Goal: Task Accomplishment & Management: Manage account settings

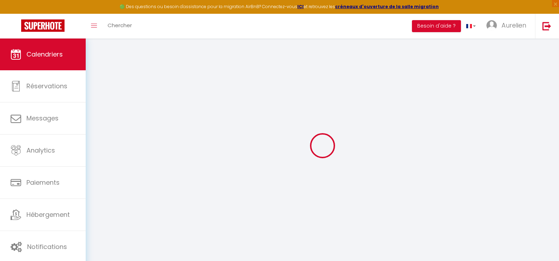
select select
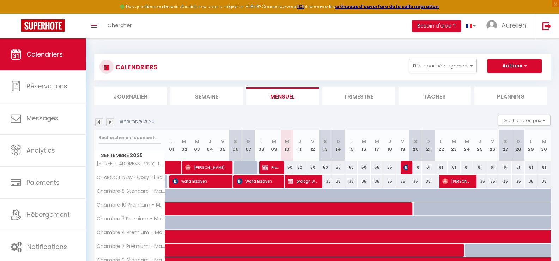
select select
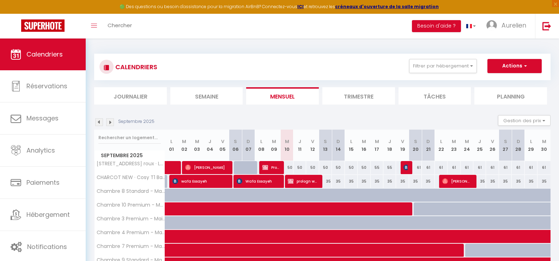
select select
click at [431, 70] on button "Filtrer par hébergement" at bounding box center [443, 66] width 68 height 14
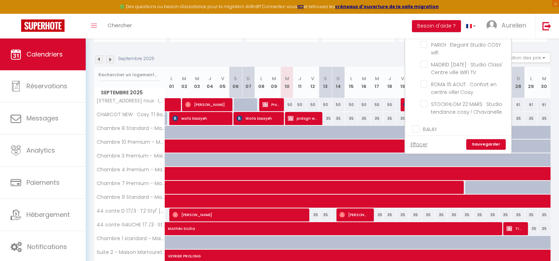
scroll to position [71, 0]
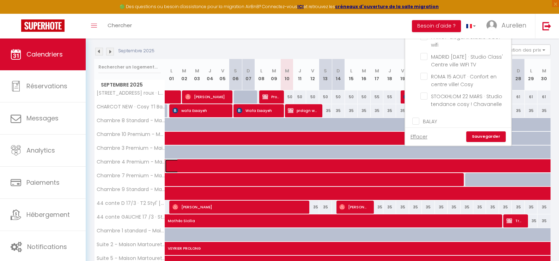
select select "OK"
select select "KO"
select select "0"
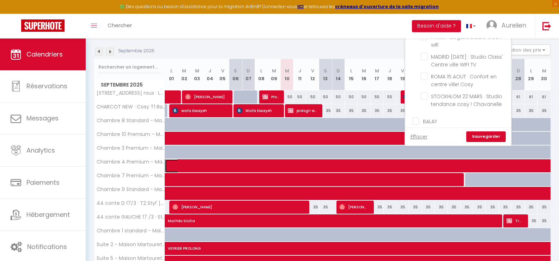
select select "1"
select select
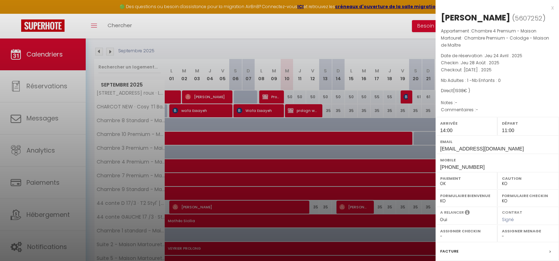
click at [259, 169] on div at bounding box center [279, 130] width 559 height 261
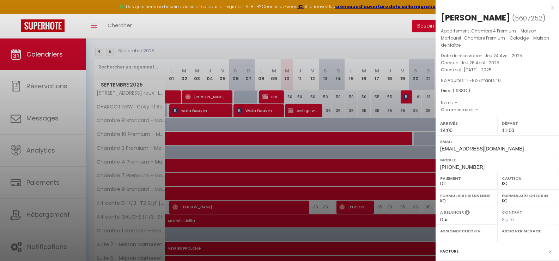
click at [200, 167] on div at bounding box center [279, 130] width 559 height 261
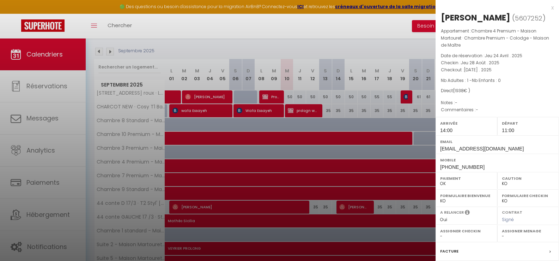
click at [262, 206] on div at bounding box center [279, 130] width 559 height 261
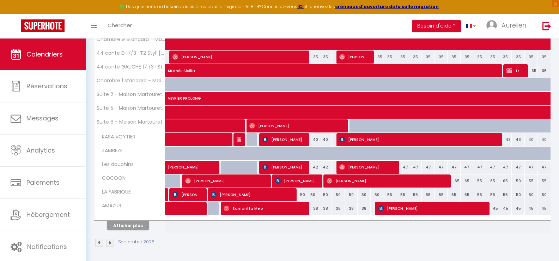
scroll to position [222, 0]
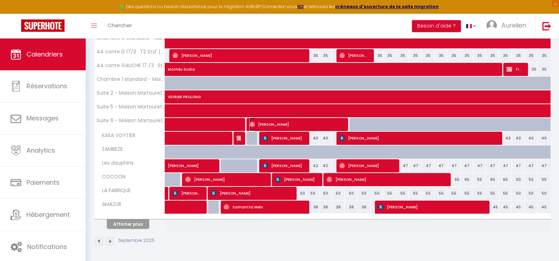
click at [278, 124] on span "[PERSON_NAME]" at bounding box center [296, 124] width 93 height 13
select select "OK"
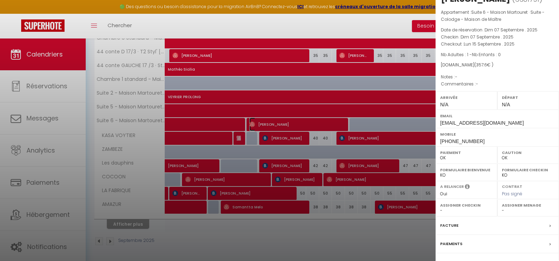
scroll to position [35, 0]
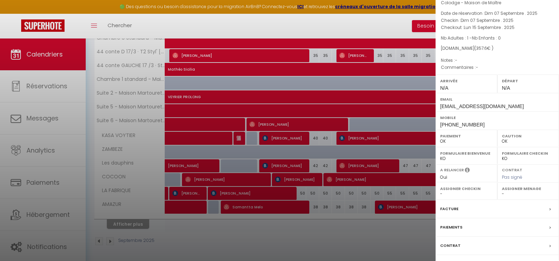
click at [320, 244] on div at bounding box center [279, 130] width 559 height 261
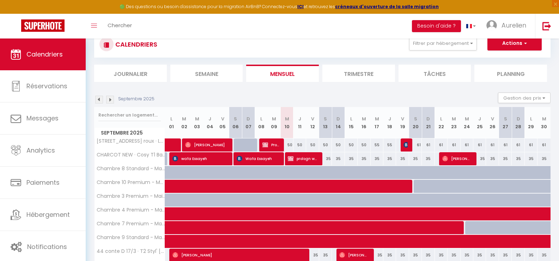
scroll to position [0, 0]
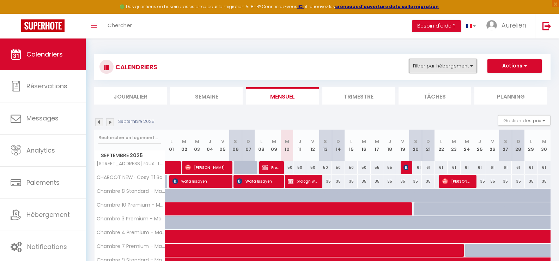
click at [457, 68] on button "Filtrer par hébergement" at bounding box center [443, 66] width 68 height 14
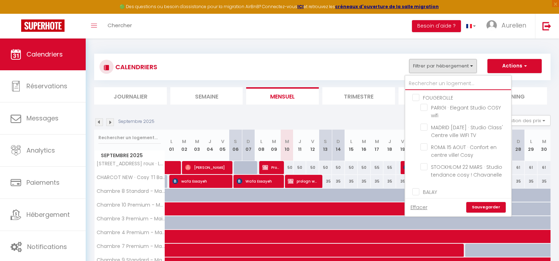
click at [435, 78] on input "text" at bounding box center [458, 83] width 106 height 13
type input "3"
checkbox input "false"
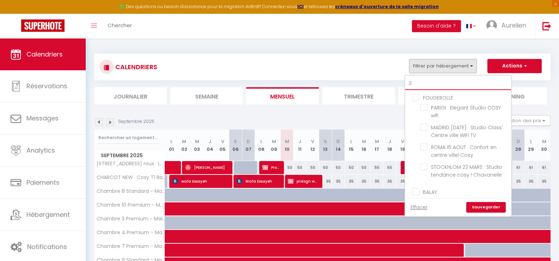
checkbox input "true"
checkbox input "false"
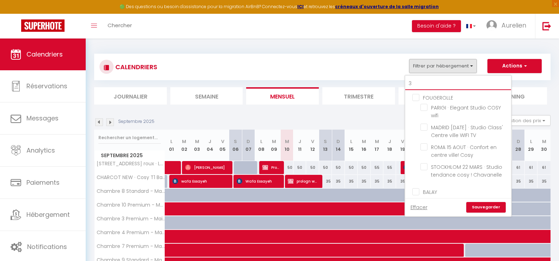
checkbox input "false"
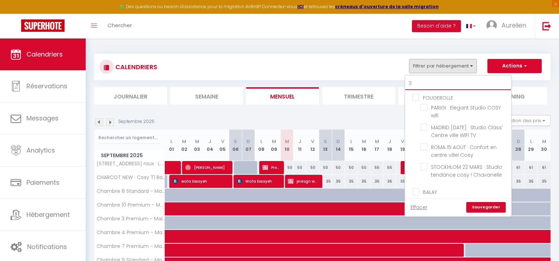
checkbox input "false"
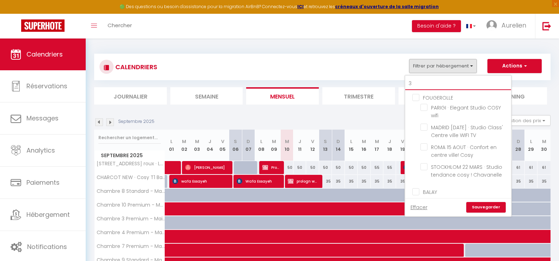
checkbox input "false"
checkbox input "true"
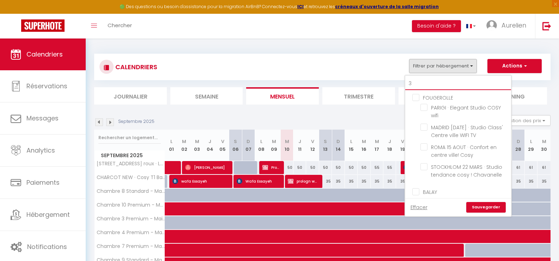
checkbox input "false"
type input "35"
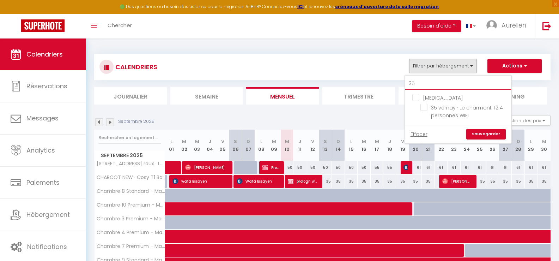
checkbox input "false"
type input "35"
click at [462, 106] on input "35 vernay · Le charmant T2 4 personnes WIFI" at bounding box center [465, 107] width 88 height 7
checkbox input "true"
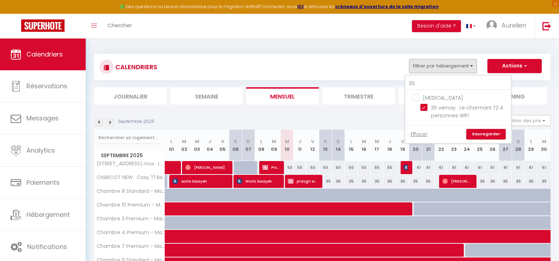
click at [486, 131] on link "Sauvegarder" at bounding box center [487, 134] width 40 height 11
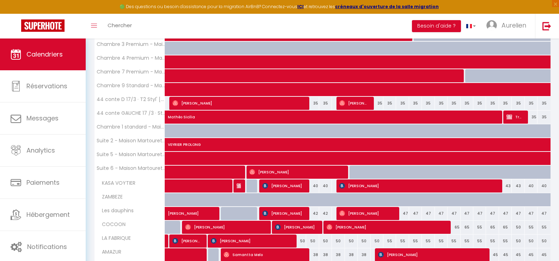
scroll to position [187, 0]
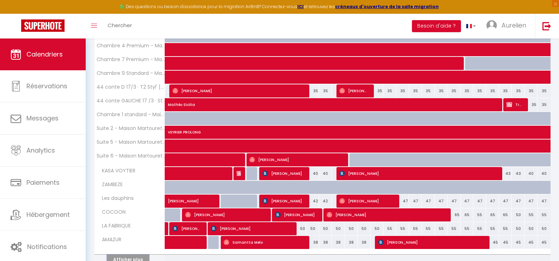
click at [133, 258] on button "Afficher plus" at bounding box center [128, 259] width 42 height 10
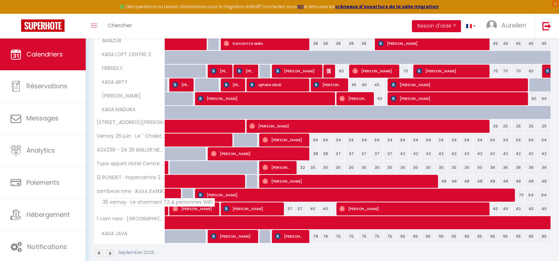
scroll to position [397, 0]
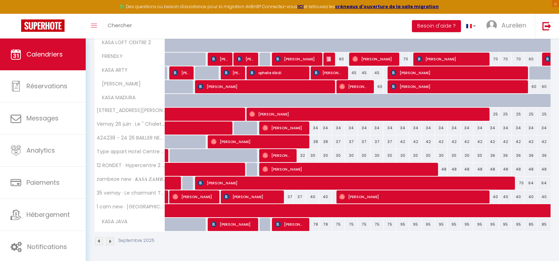
click at [290, 198] on div "37" at bounding box center [287, 196] width 13 height 13
type input "37"
type input "Mer 10 Septembre 2025"
type input "Jeu 11 Septembre 2025"
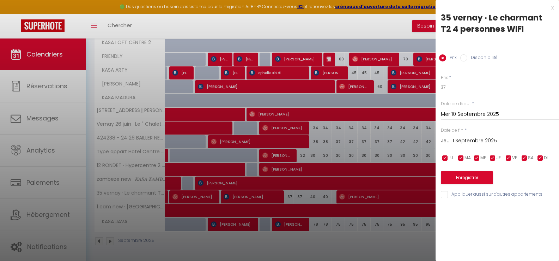
click at [478, 58] on label "Disponibilité" at bounding box center [483, 58] width 30 height 8
click at [468, 58] on input "Disponibilité" at bounding box center [464, 57] width 7 height 7
radio input "true"
radio input "false"
click at [466, 87] on select "Disponible Indisponible" at bounding box center [500, 87] width 118 height 13
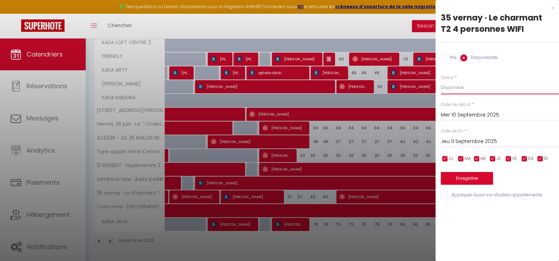
select select "0"
click at [441, 81] on select "Disponible Indisponible" at bounding box center [500, 87] width 118 height 13
click at [471, 139] on input "Jeu 11 Septembre 2025" at bounding box center [500, 141] width 118 height 9
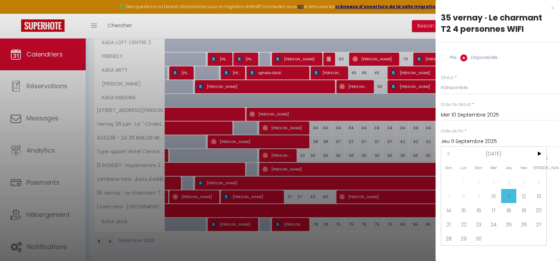
click at [447, 214] on span "14" at bounding box center [448, 210] width 15 height 14
type input "Dim 14 Septembre 2025"
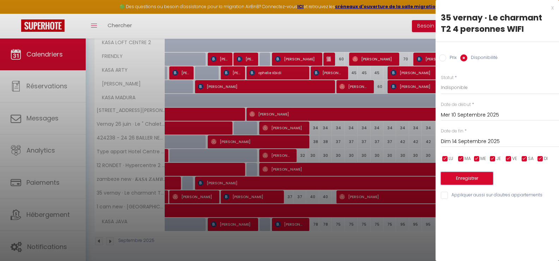
click at [471, 176] on button "Enregistrer" at bounding box center [467, 178] width 52 height 13
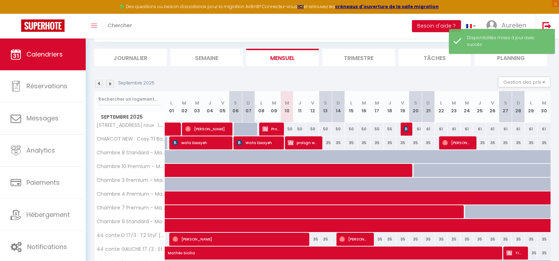
scroll to position [222, 0]
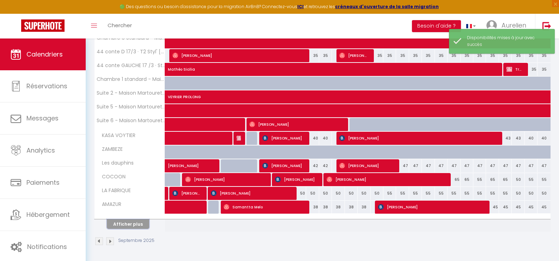
click at [118, 223] on button "Afficher plus" at bounding box center [128, 224] width 42 height 10
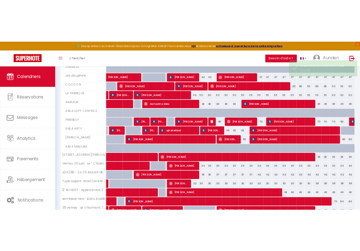
scroll to position [327, 0]
